Goal: Find specific page/section: Find specific page/section

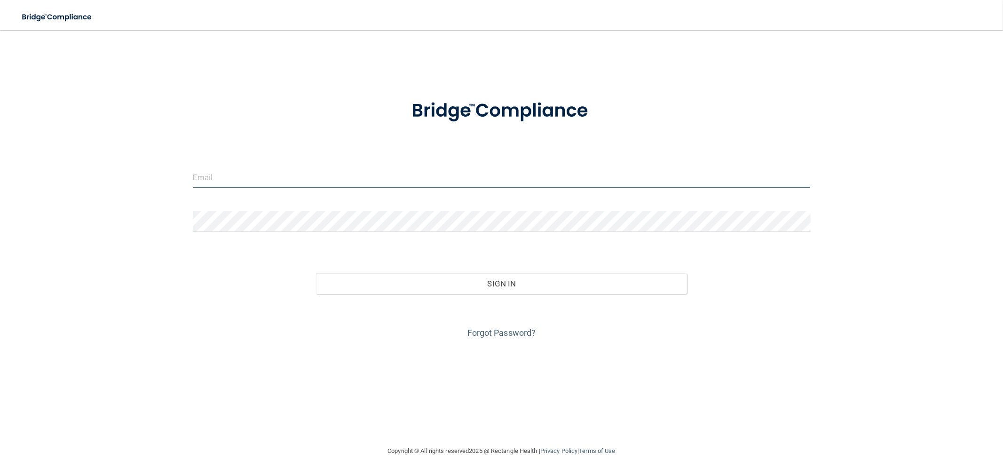
type input "[EMAIL_ADDRESS][DOMAIN_NAME]"
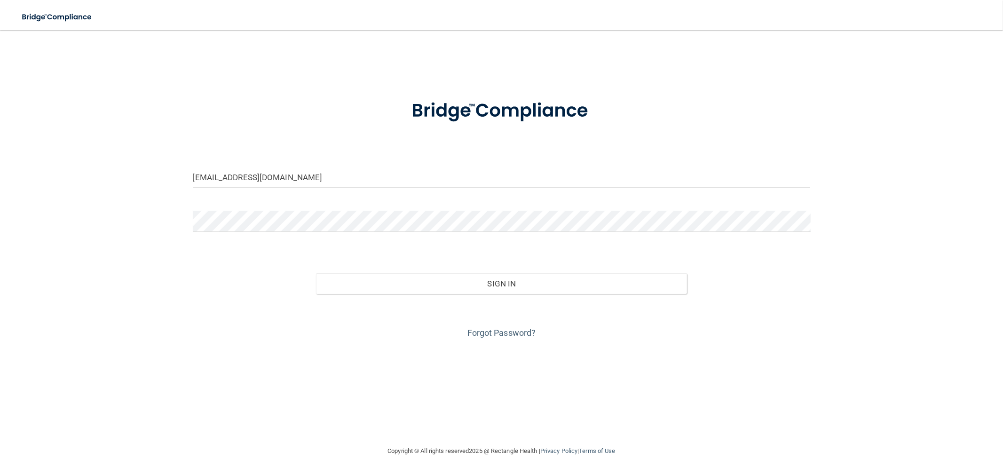
click at [361, 296] on div "Forgot Password?" at bounding box center [502, 317] width 632 height 47
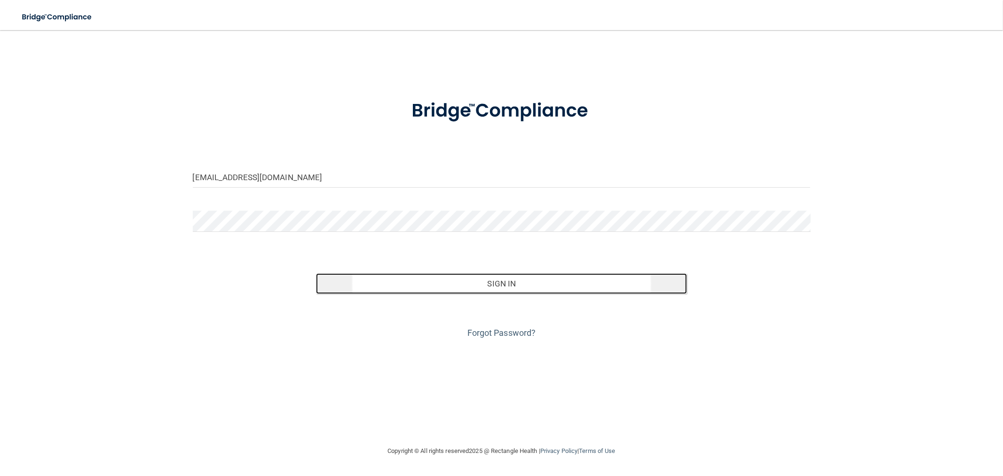
click at [374, 283] on button "Sign In" at bounding box center [501, 283] width 371 height 21
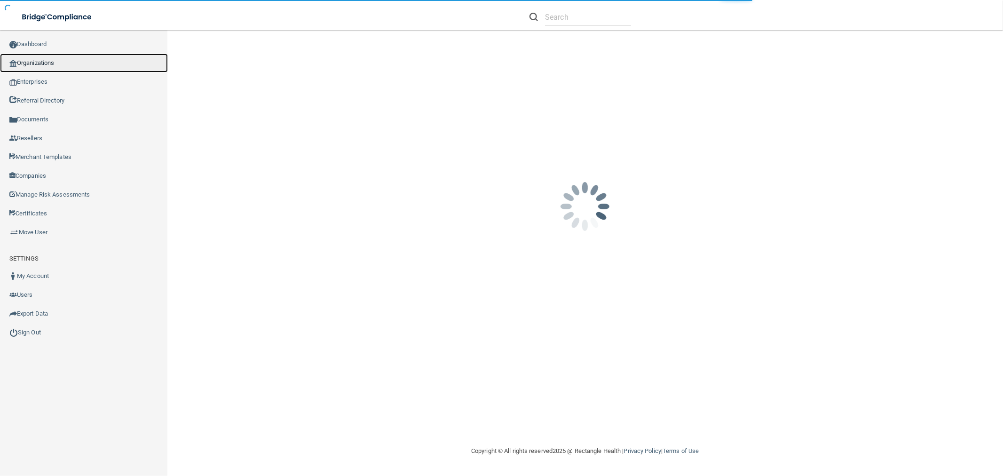
click at [53, 54] on link "Organizations" at bounding box center [84, 63] width 168 height 19
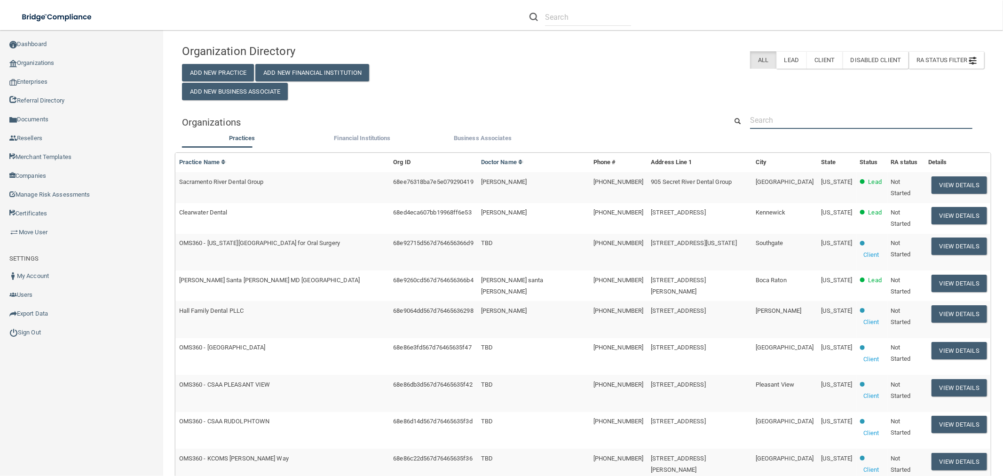
click at [775, 126] on input "text" at bounding box center [861, 119] width 223 height 17
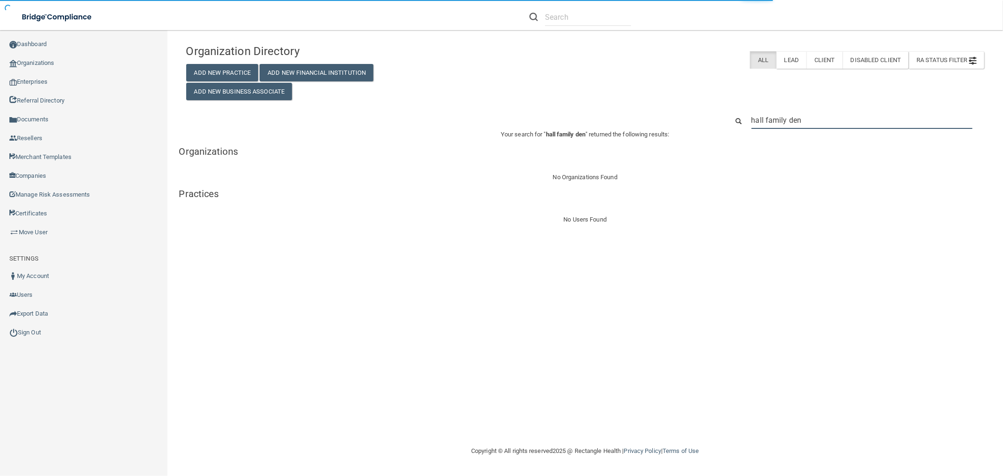
type input "hall family den"
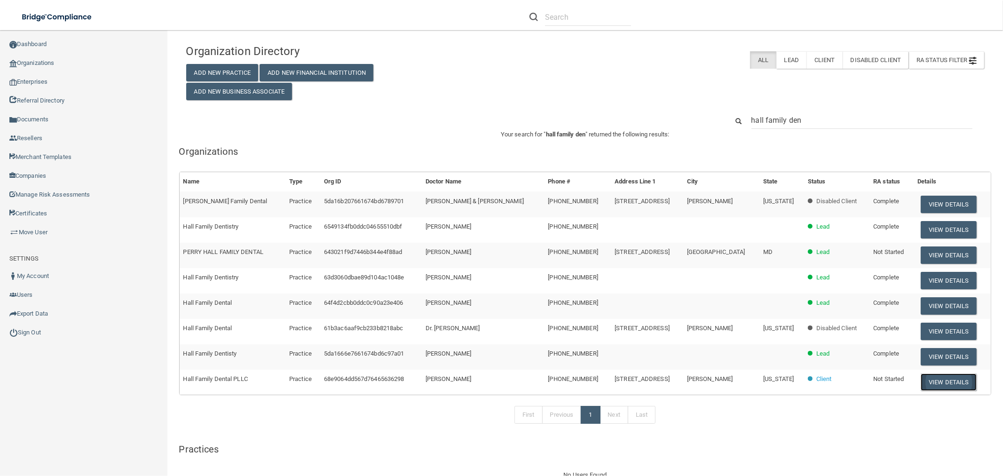
click at [921, 380] on button "View Details" at bounding box center [949, 382] width 56 height 17
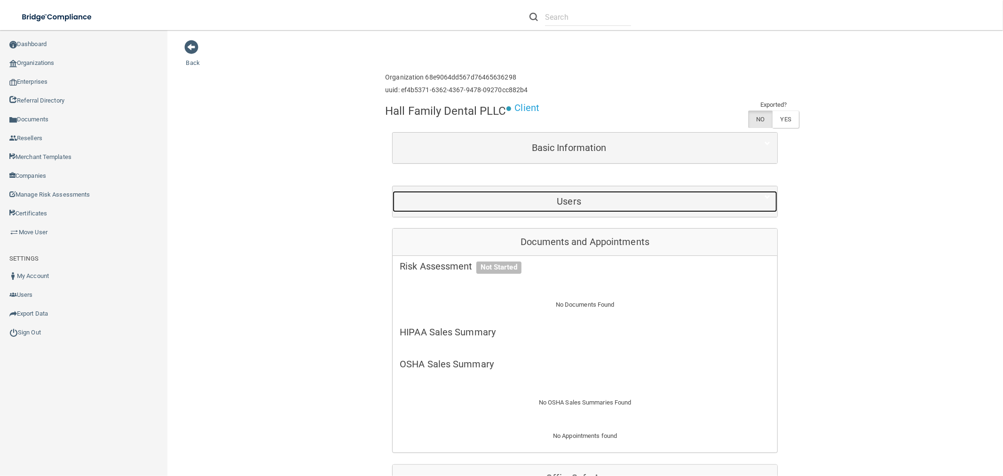
click at [549, 205] on h5 "Users" at bounding box center [569, 201] width 339 height 10
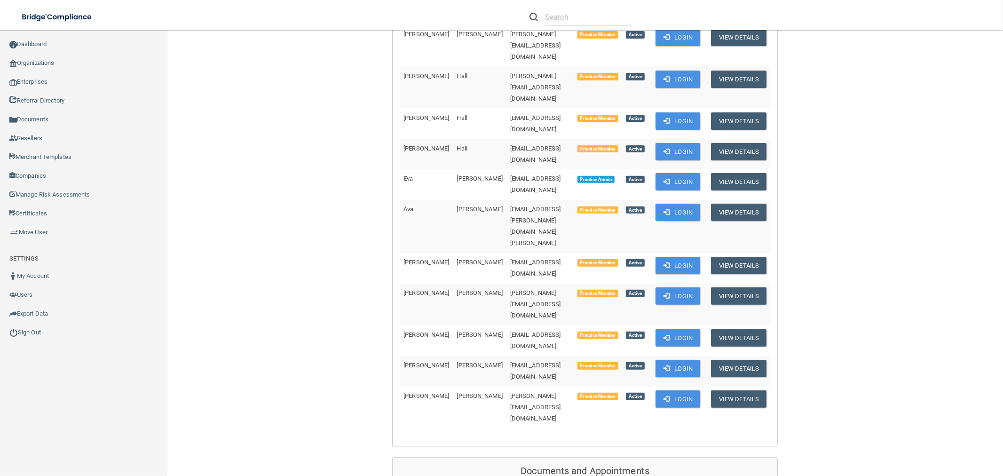
scroll to position [261, 0]
